Goal: Check status: Check status

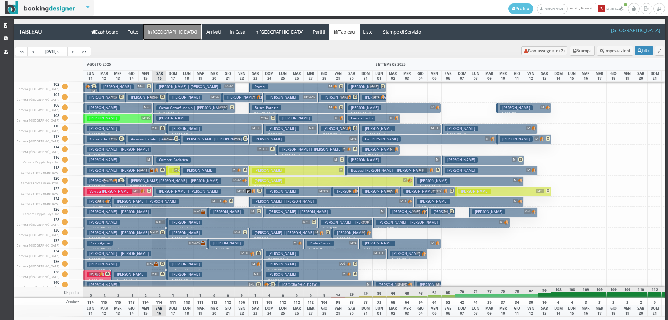
click at [164, 29] on a=pms-arrival-reservations"] "In Arrivo" at bounding box center [172, 32] width 58 height 16
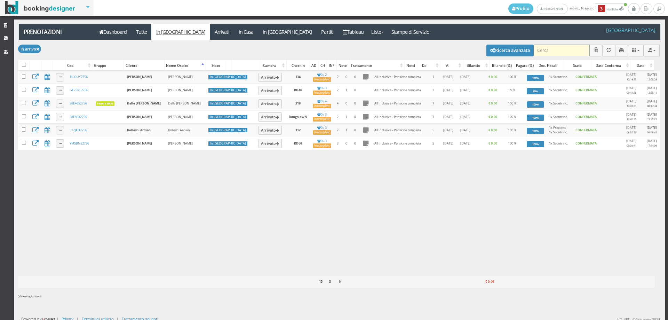
click at [554, 54] on input "search" at bounding box center [561, 50] width 56 height 11
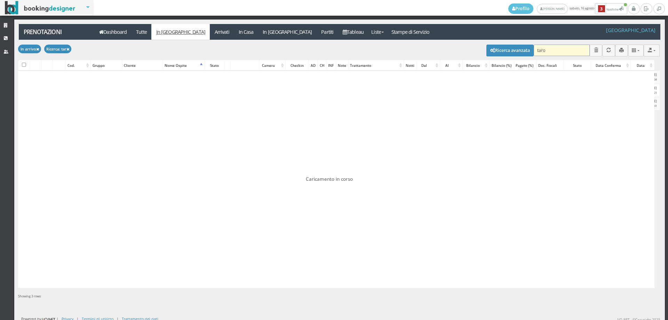
type input "tar"
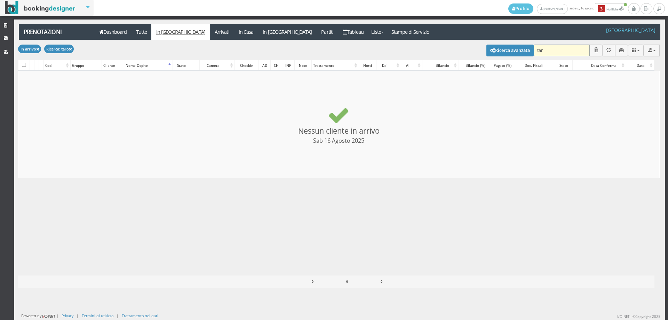
checkbox input "false"
type input "tarnna"
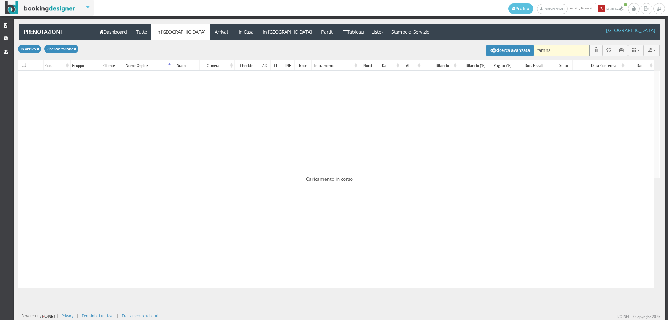
checkbox input "false"
type input "taro"
checkbox input "false"
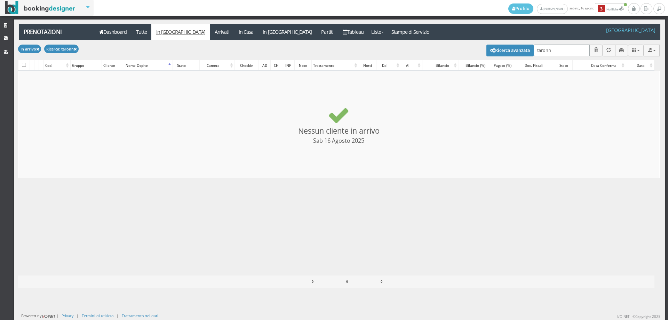
type input "taronna"
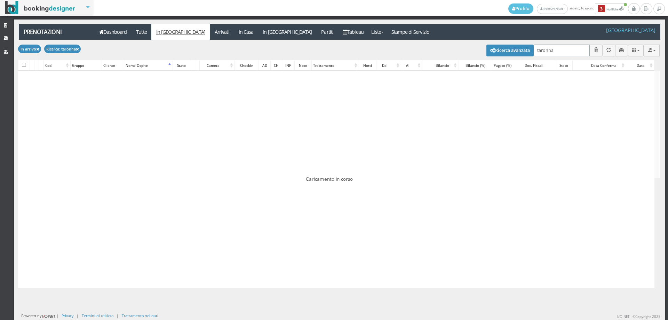
checkbox input "false"
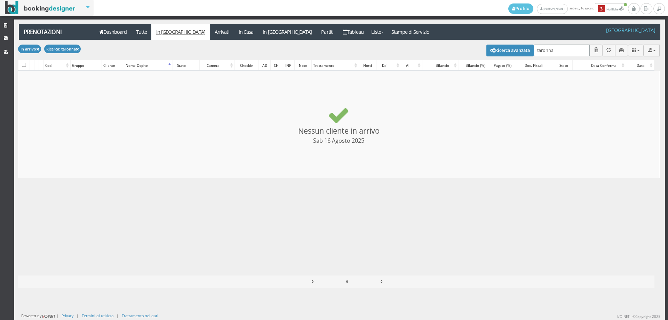
type input "taronna"
click at [234, 38] on link "In Casa" at bounding box center [246, 32] width 24 height 16
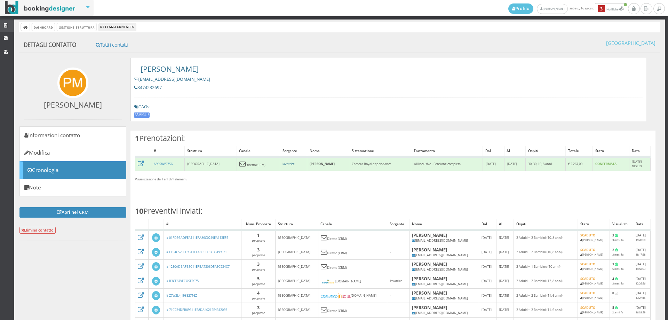
click at [5, 26] on icon at bounding box center [7, 25] width 6 height 5
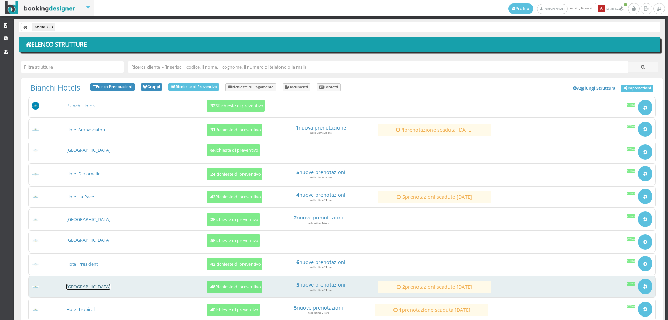
click at [96, 284] on link "[GEOGRAPHIC_DATA]" at bounding box center [88, 286] width 44 height 6
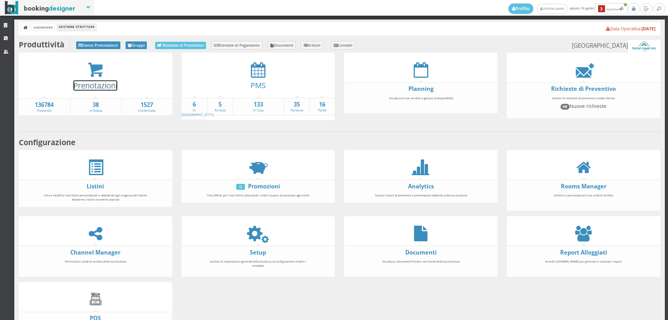
click at [106, 84] on link "Prenotazioni" at bounding box center [95, 85] width 44 height 10
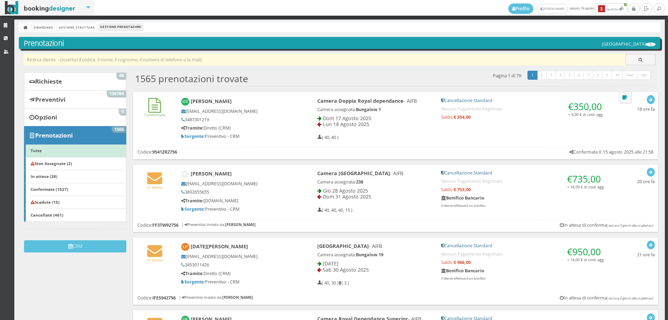
click at [138, 62] on input "text" at bounding box center [325, 59] width 602 height 11
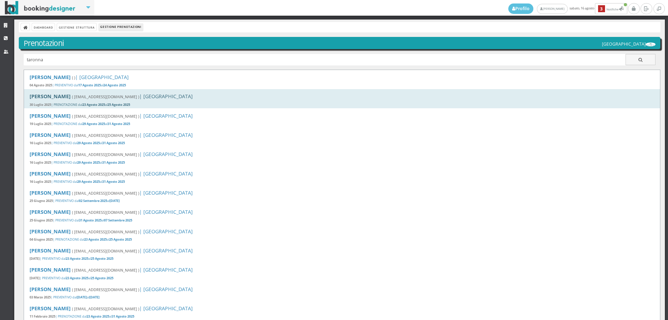
type input "taronna"
click at [165, 101] on div "Alessandra Taronna ( alessandra82.tar@gmail.com ) | Hotel Royal Inn 30 Luglio 2…" at bounding box center [342, 98] width 636 height 19
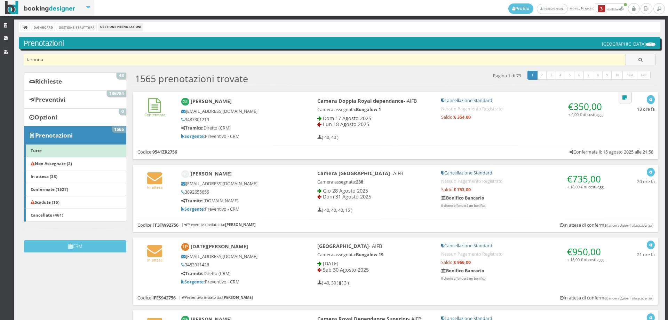
click at [121, 61] on input "taronna" at bounding box center [325, 59] width 602 height 11
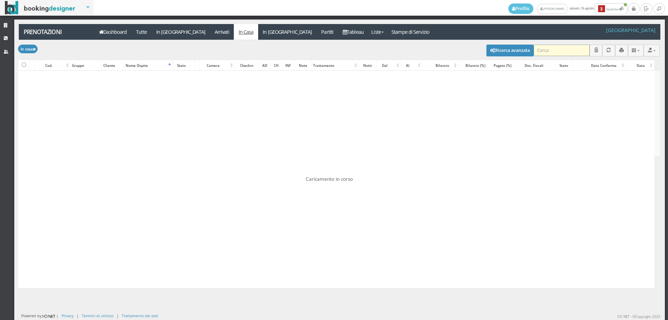
click at [559, 47] on input "search" at bounding box center [561, 50] width 56 height 11
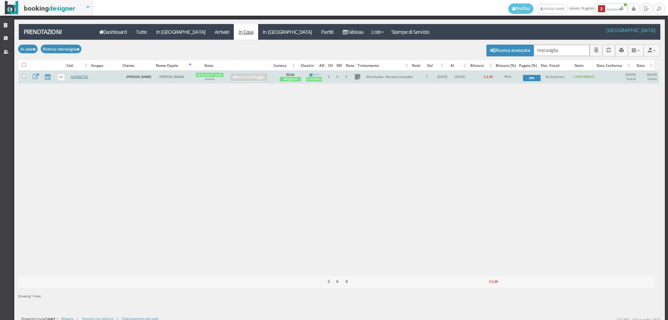
type input "meraviglia"
click at [78, 77] on link "6643982756" at bounding box center [79, 76] width 17 height 5
